Goal: Find specific page/section: Find specific page/section

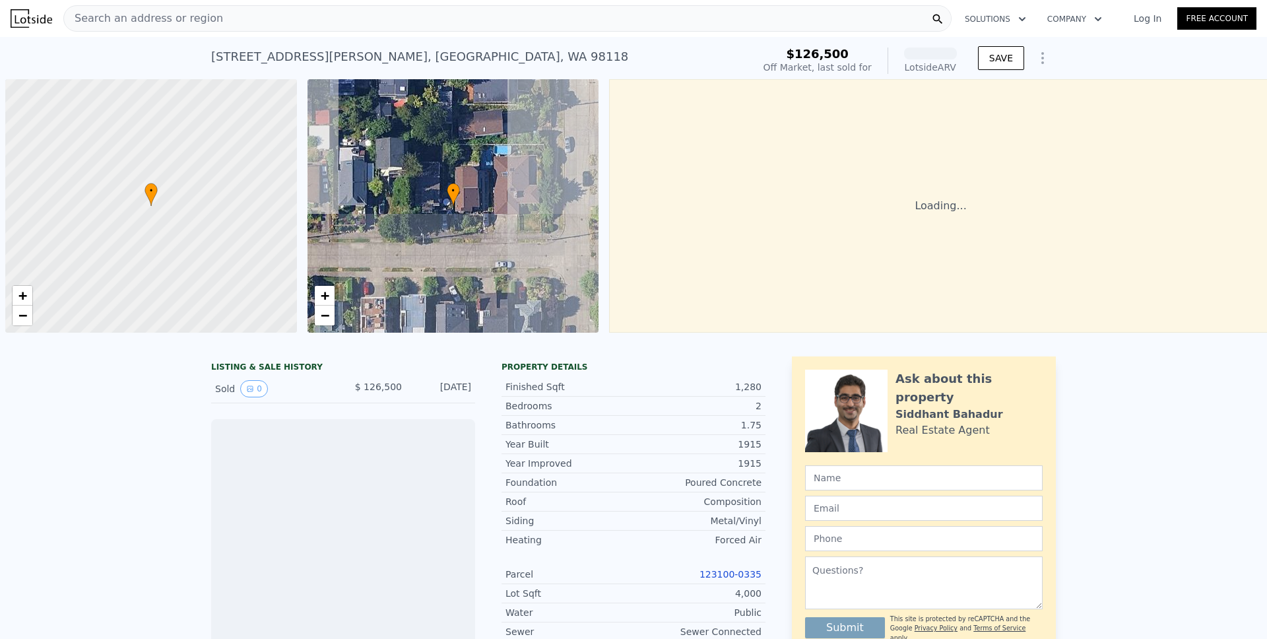
scroll to position [0, 5]
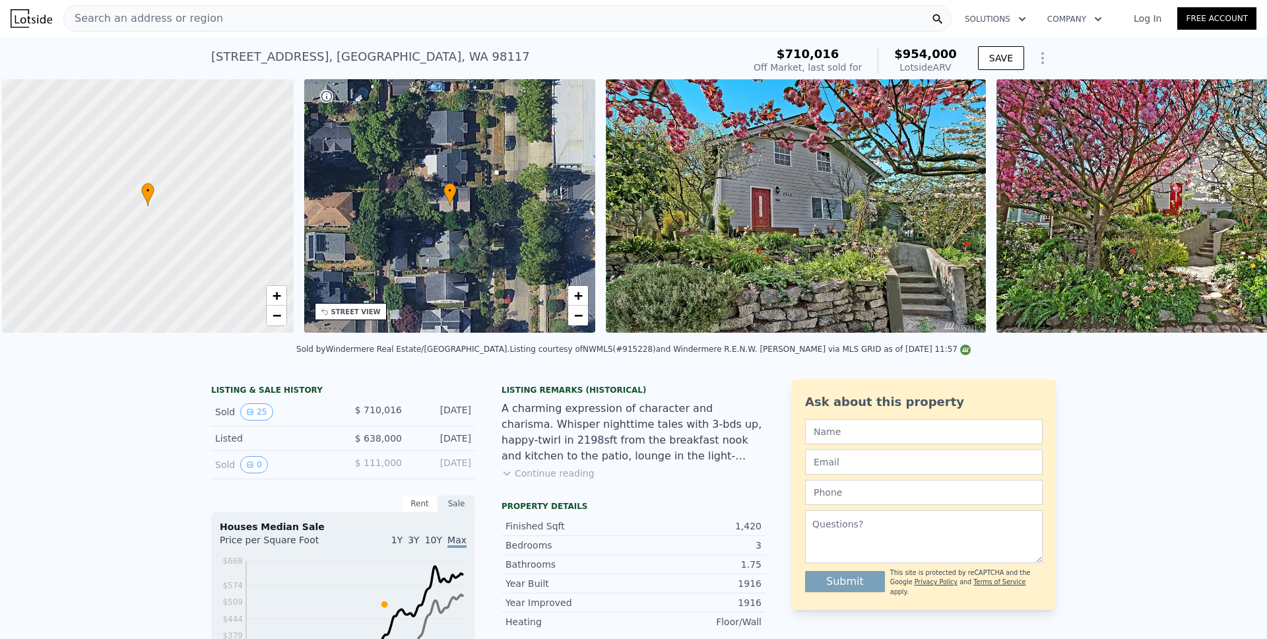
scroll to position [0, 5]
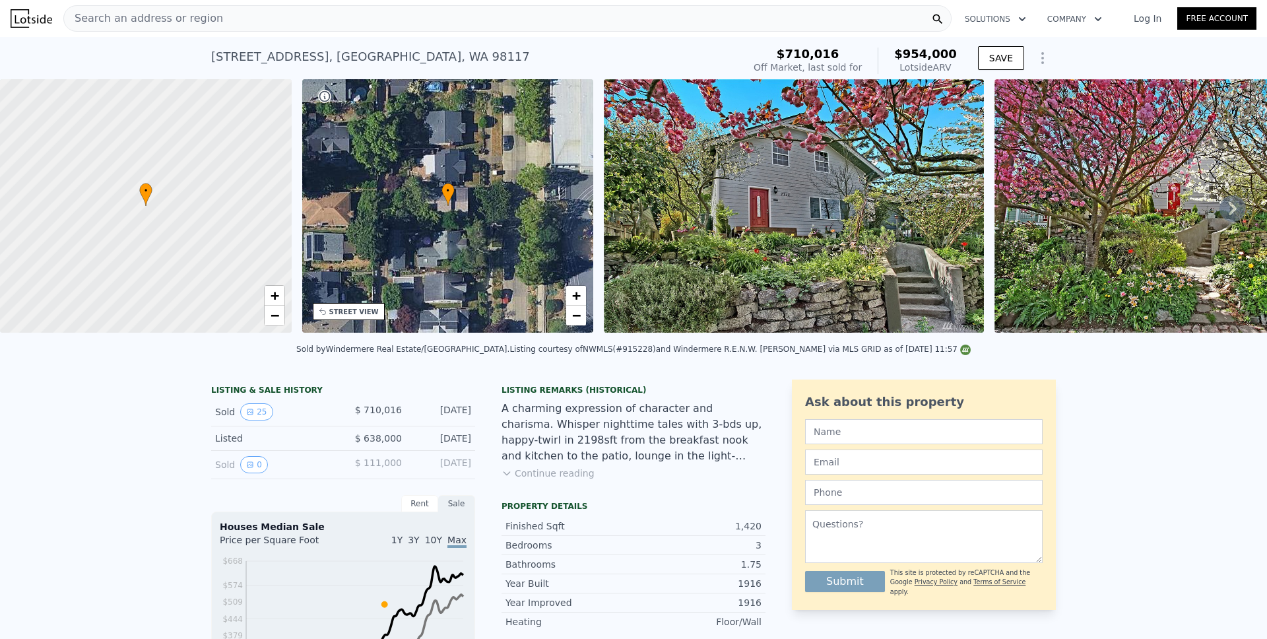
click at [668, 17] on div "Search an address or region" at bounding box center [507, 18] width 888 height 26
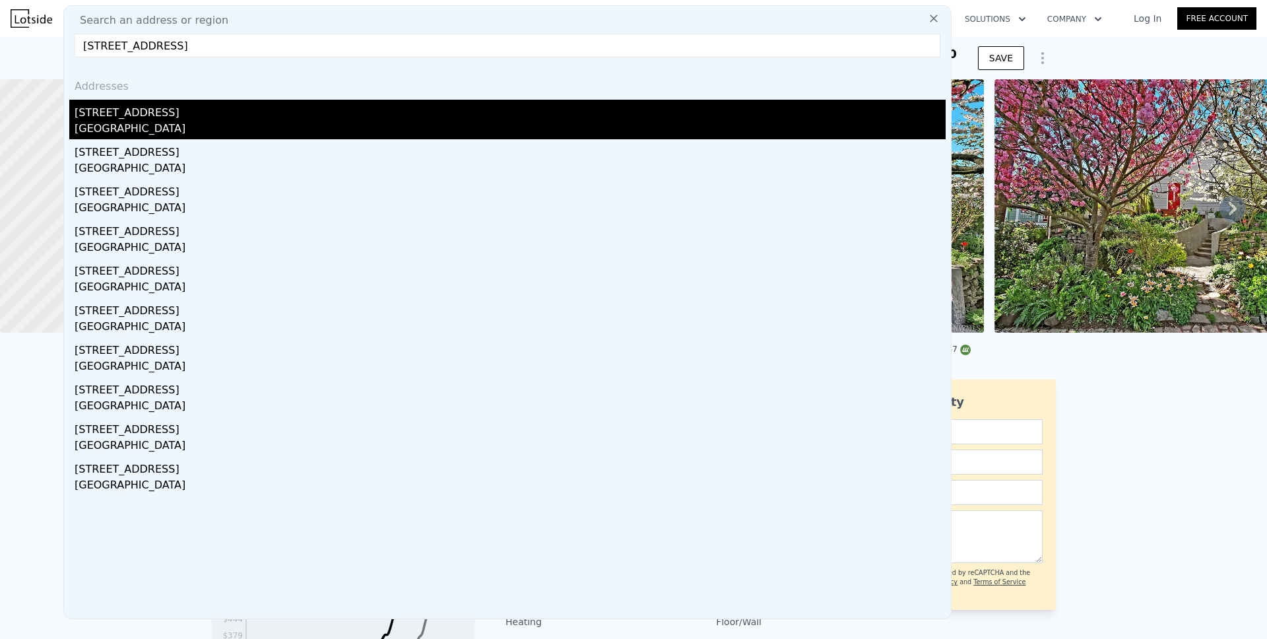
type input "4600 Northeast 54th Street, Seattle, WA, USA"
click at [137, 117] on div "4600 NE 54th St" at bounding box center [510, 110] width 871 height 21
